Goal: Complete application form

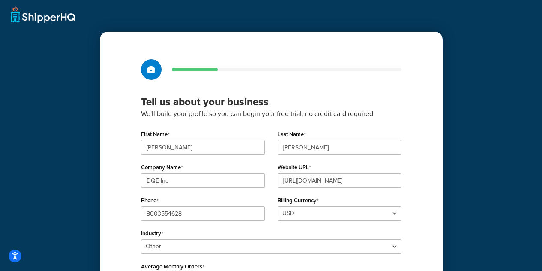
select select "25"
select select "1"
select select "10"
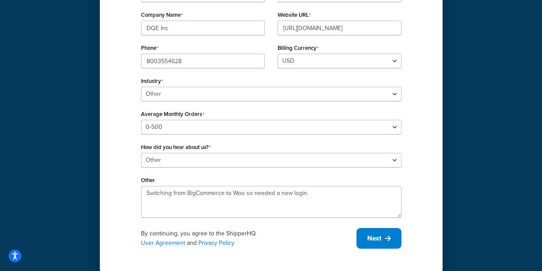
scroll to position [166, 0]
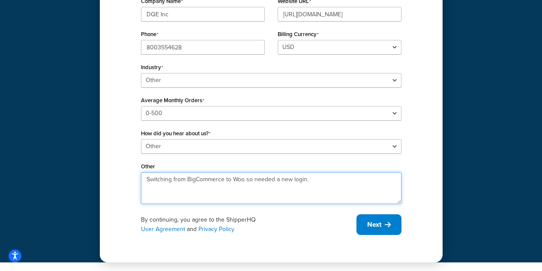
click at [249, 179] on textarea "Switching from BigCommerce to Woo so needed a new login." at bounding box center [271, 188] width 261 height 32
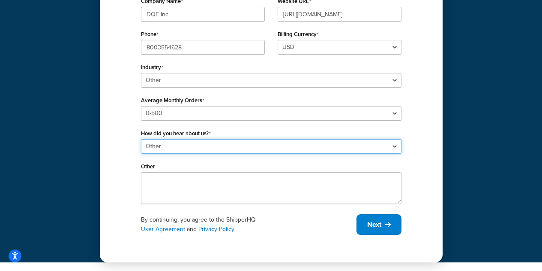
click at [222, 143] on select "Please select Online Search App Store or Marketplace Listing Referred by Agency…" at bounding box center [271, 146] width 261 height 15
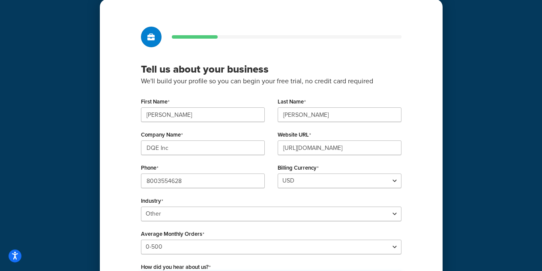
scroll to position [0, 0]
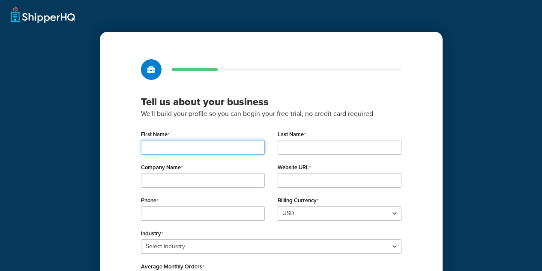
click at [177, 140] on input "First Name" at bounding box center [203, 147] width 124 height 15
type input "[PERSON_NAME]"
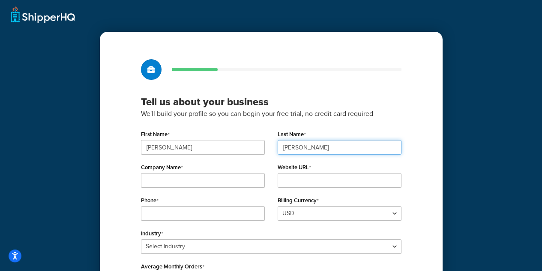
type input "[PERSON_NAME]"
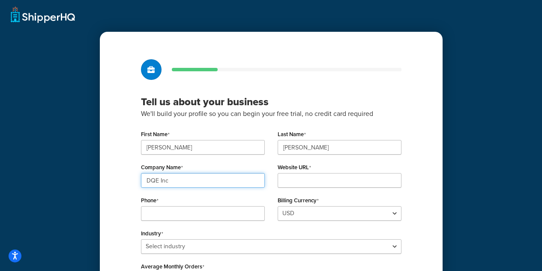
type input "DQE Inc"
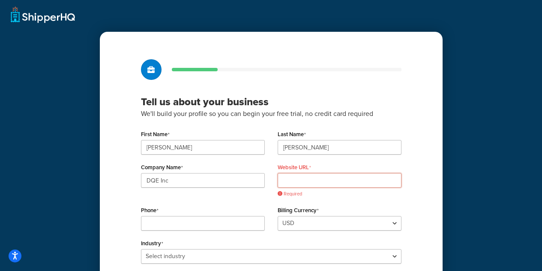
paste input "[URL][DOMAIN_NAME]"
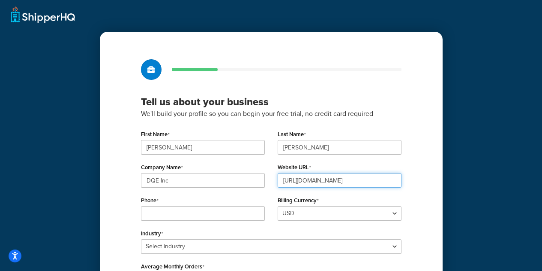
type input "[URL][DOMAIN_NAME]"
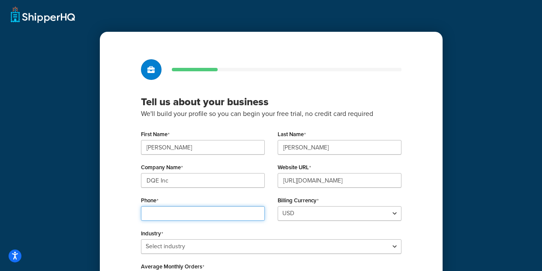
click at [187, 214] on input "Phone" at bounding box center [203, 213] width 124 height 15
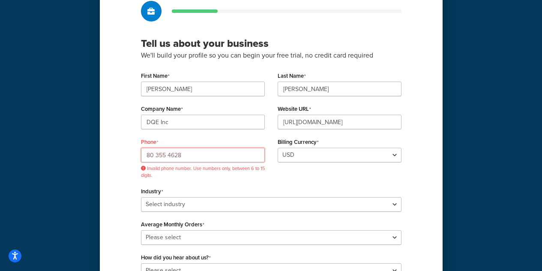
scroll to position [86, 0]
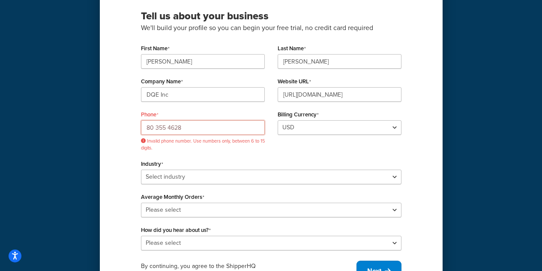
type input "80 355 4628"
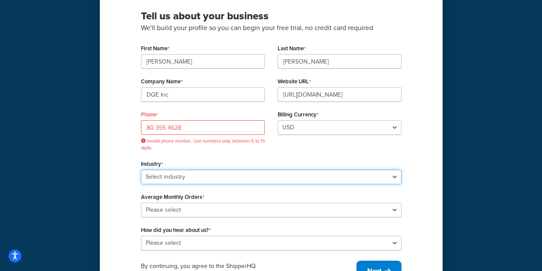
click at [190, 173] on select "Select industry Automotive Adult Agriculture Alcohol, Tobacco & CBD Arts & Craf…" at bounding box center [271, 176] width 261 height 15
select select "25"
click at [141, 169] on select "Select industry Automotive Adult Agriculture Alcohol, Tobacco & CBD Arts & Craf…" at bounding box center [271, 176] width 261 height 15
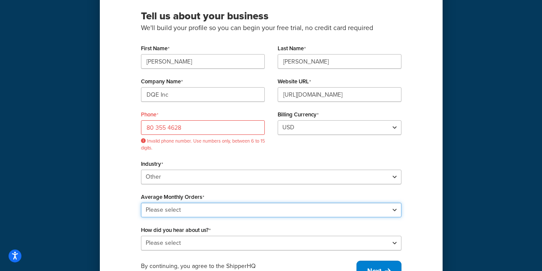
click at [187, 212] on select "Please select 0-500 501-1,000 1,001-10,000 10,001-20,000 Over 20,000" at bounding box center [271, 209] width 261 height 15
select select "1"
click at [141, 202] on select "Please select 0-500 501-1,000 1,001-10,000 10,001-20,000 Over 20,000" at bounding box center [271, 209] width 261 height 15
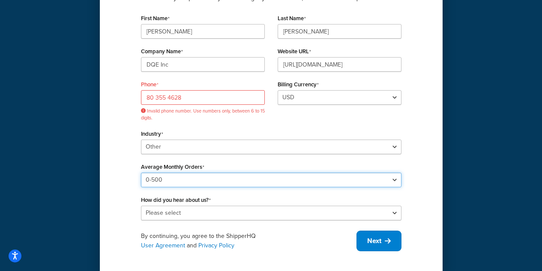
scroll to position [132, 0]
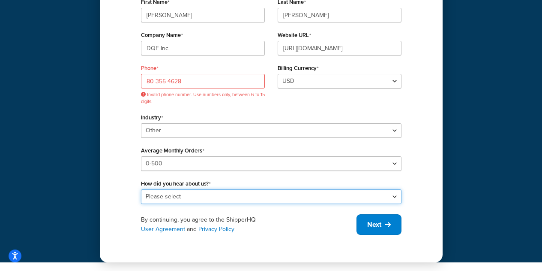
click at [187, 193] on select "Please select Online Search App Store or Marketplace Listing Referred by Agency…" at bounding box center [271, 196] width 261 height 15
select select "10"
click at [141, 189] on select "Please select Online Search App Store or Marketplace Listing Referred by Agency…" at bounding box center [271, 196] width 261 height 15
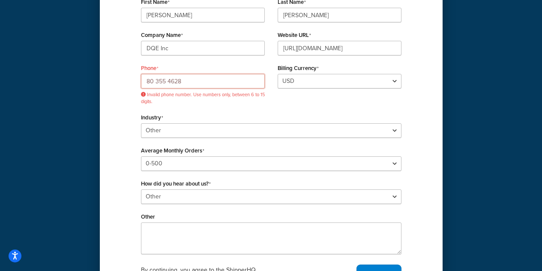
click at [152, 81] on input "80 355 4628" at bounding box center [203, 81] width 124 height 15
type input "[PHONE_NUMBER]"
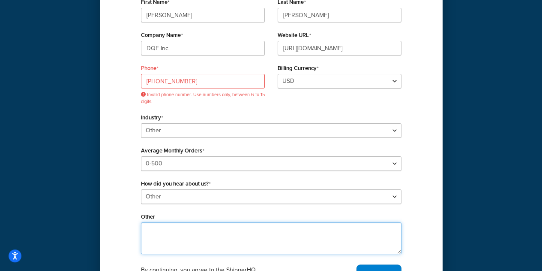
click at [161, 226] on textarea "Other" at bounding box center [271, 238] width 261 height 32
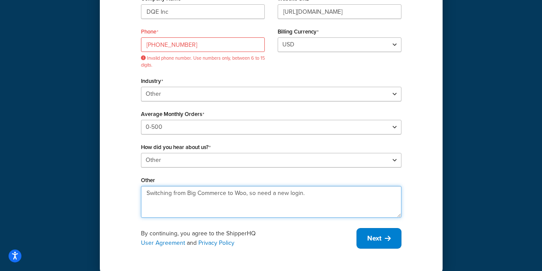
scroll to position [182, 0]
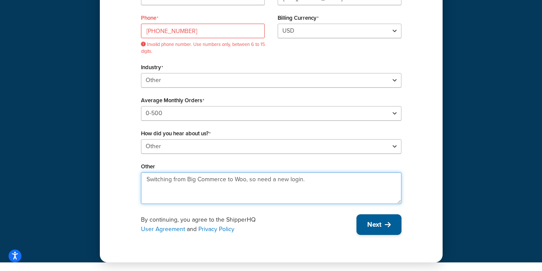
type textarea "Switching from Big Commerce to Woo, so need a new login."
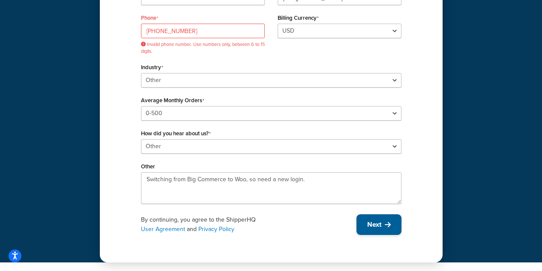
click at [377, 225] on span "Next" at bounding box center [374, 224] width 14 height 9
click at [199, 33] on input "[PHONE_NUMBER]" at bounding box center [203, 31] width 124 height 15
click at [250, 69] on div "Industry Select industry Automotive Adult Agriculture Alcohol, Tobacco & CBD Ar…" at bounding box center [271, 74] width 261 height 27
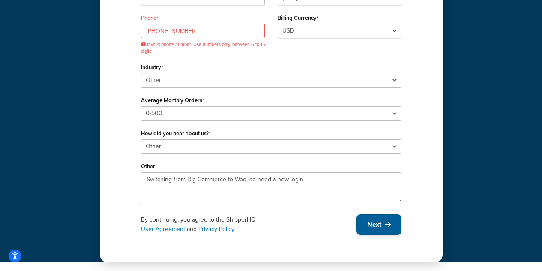
click at [367, 227] on span "Next" at bounding box center [374, 224] width 14 height 9
